Goal: Information Seeking & Learning: Stay updated

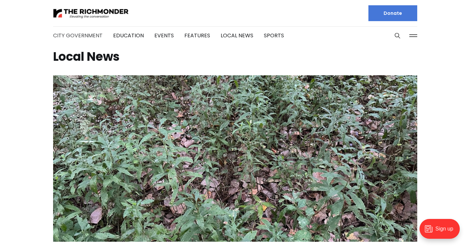
click at [79, 37] on link "City Government" at bounding box center [77, 36] width 49 height 8
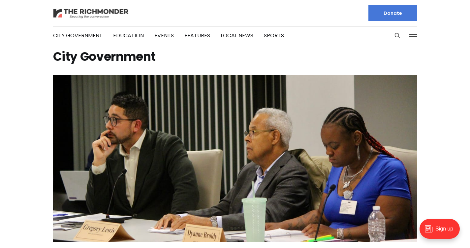
click at [99, 13] on img at bounding box center [91, 14] width 76 height 12
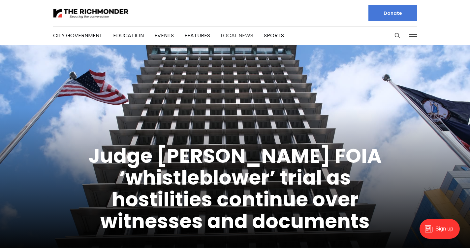
click at [234, 33] on link "Local News" at bounding box center [237, 36] width 33 height 8
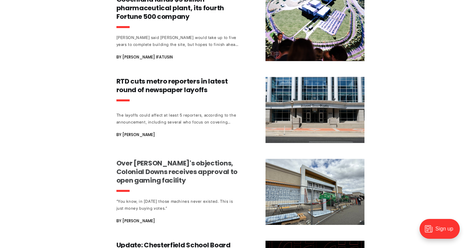
scroll to position [529, 0]
